Goal: Find specific page/section: Find specific page/section

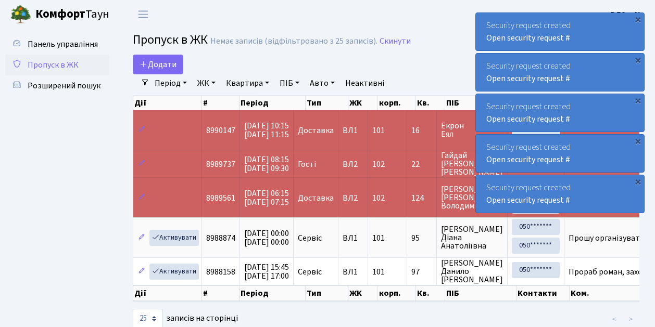
select select "25"
click at [61, 68] on span "Пропуск в ЖК" at bounding box center [53, 64] width 51 height 11
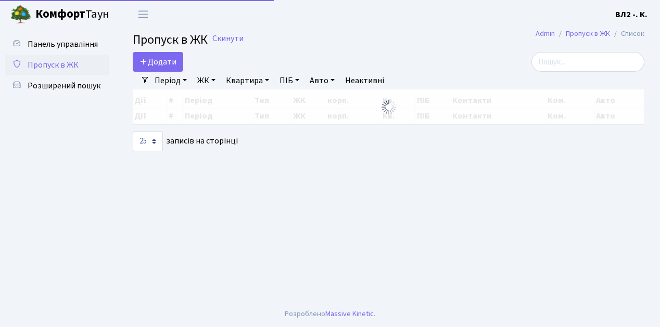
select select "25"
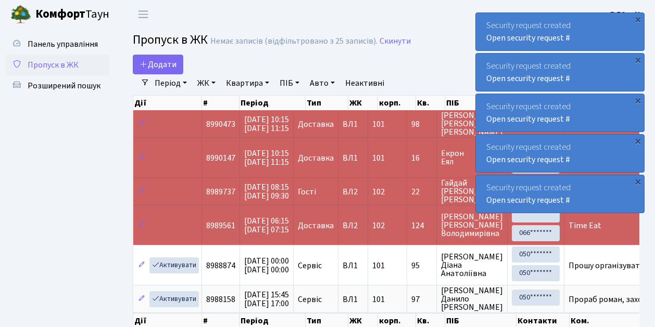
click at [65, 65] on span "Пропуск в ЖК" at bounding box center [53, 64] width 51 height 11
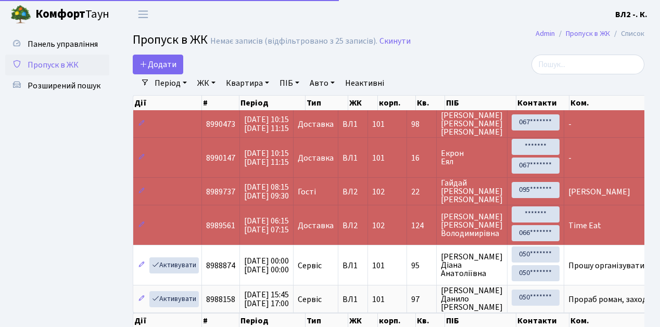
select select "25"
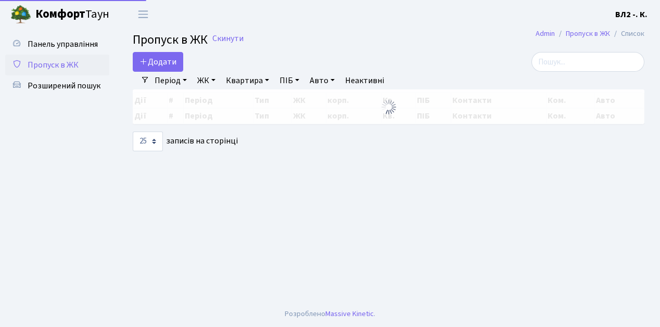
select select "25"
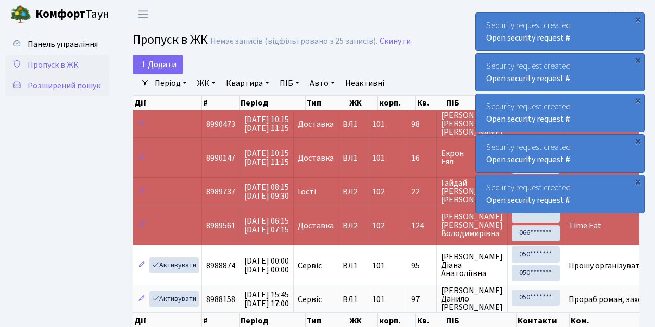
click at [70, 86] on span "Розширений пошук" at bounding box center [64, 85] width 73 height 11
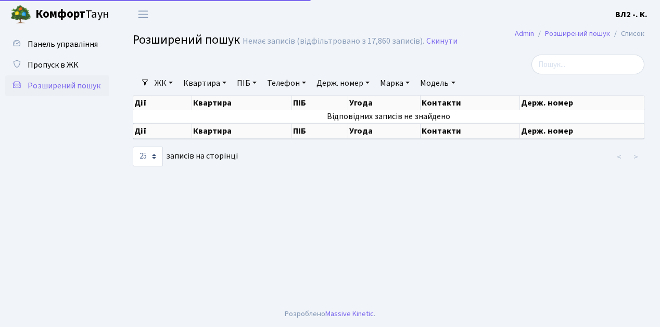
select select "25"
click at [197, 83] on link "Квартира" at bounding box center [205, 83] width 52 height 18
type input "39"
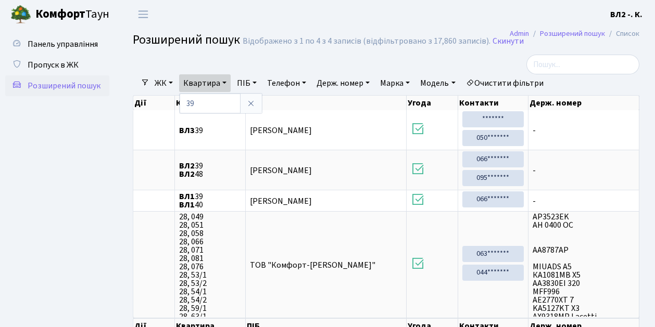
click at [107, 152] on ul "Панель управління Пропуск в ЖК Розширений пошук" at bounding box center [57, 196] width 104 height 324
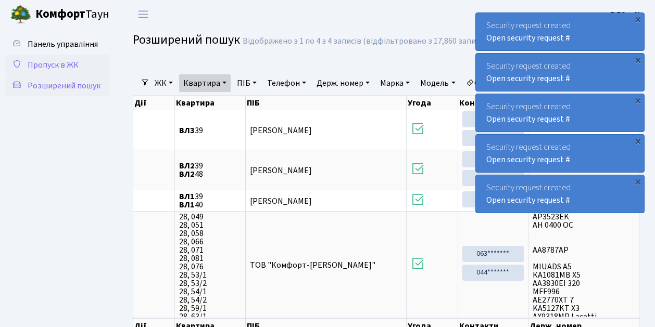
click at [49, 68] on span "Пропуск в ЖК" at bounding box center [53, 64] width 51 height 11
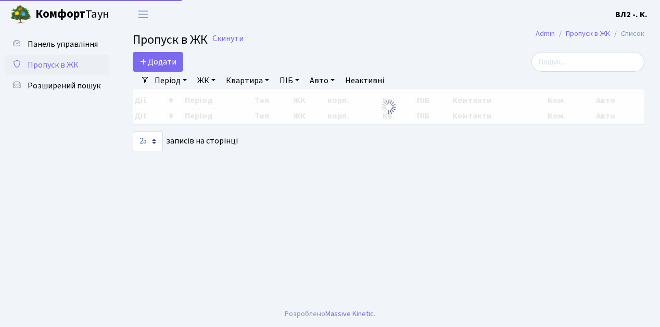
select select "25"
